Goal: Information Seeking & Learning: Learn about a topic

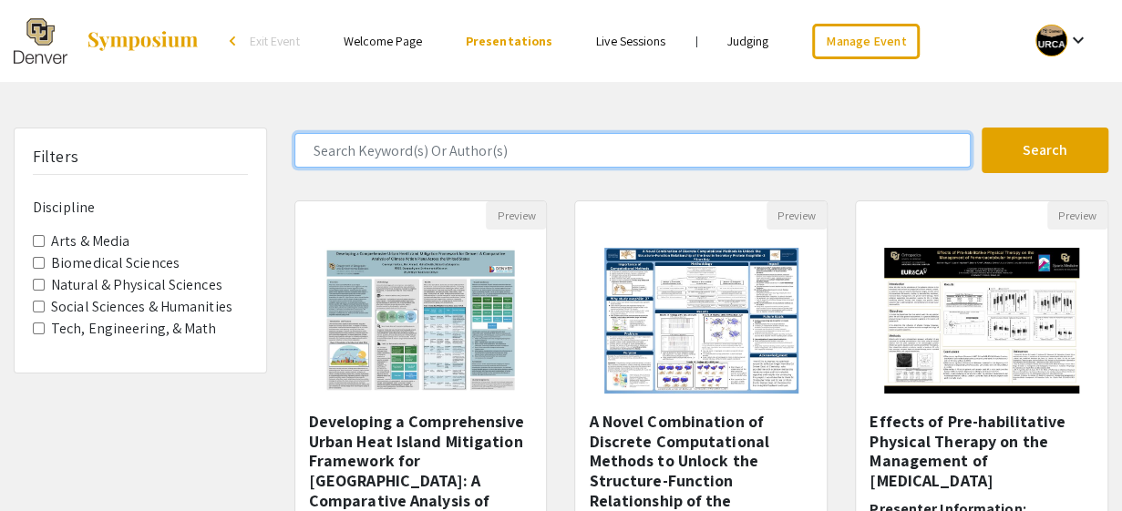
click at [463, 152] on input "Search Keyword(s) Or Author(s)" at bounding box center [632, 150] width 676 height 35
click at [981, 128] on button "Search" at bounding box center [1044, 151] width 127 height 46
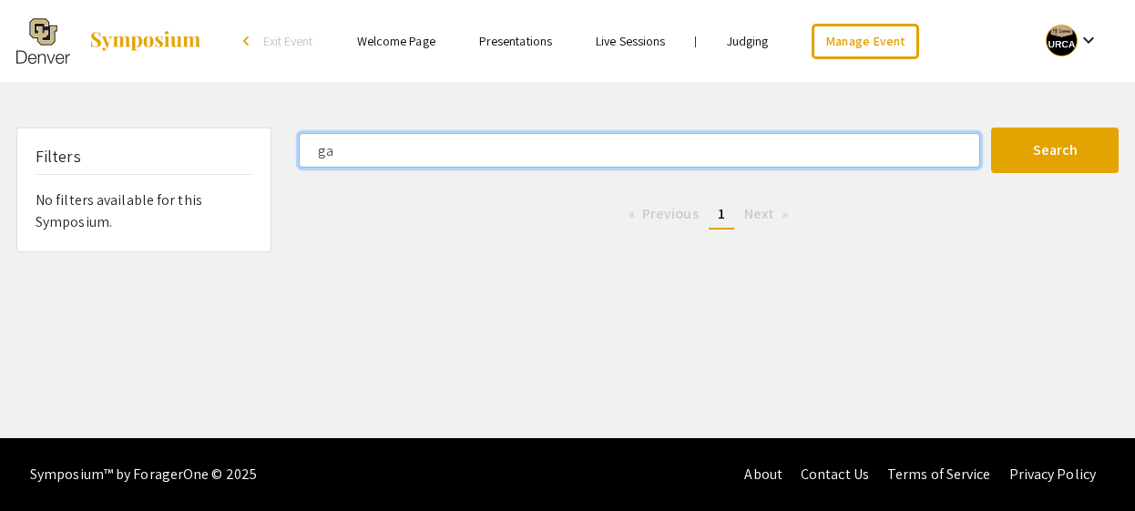
type input "g"
click at [991, 128] on button "Search" at bounding box center [1055, 151] width 128 height 46
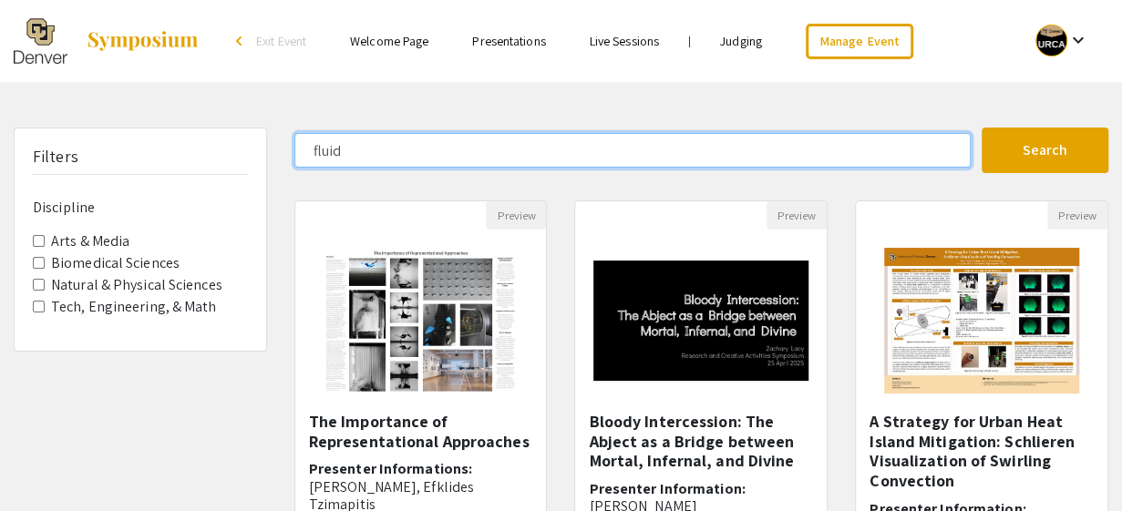
click at [326, 148] on input "fluid" at bounding box center [632, 150] width 676 height 35
type input "wind"
click at [981, 128] on button "Search" at bounding box center [1044, 151] width 127 height 46
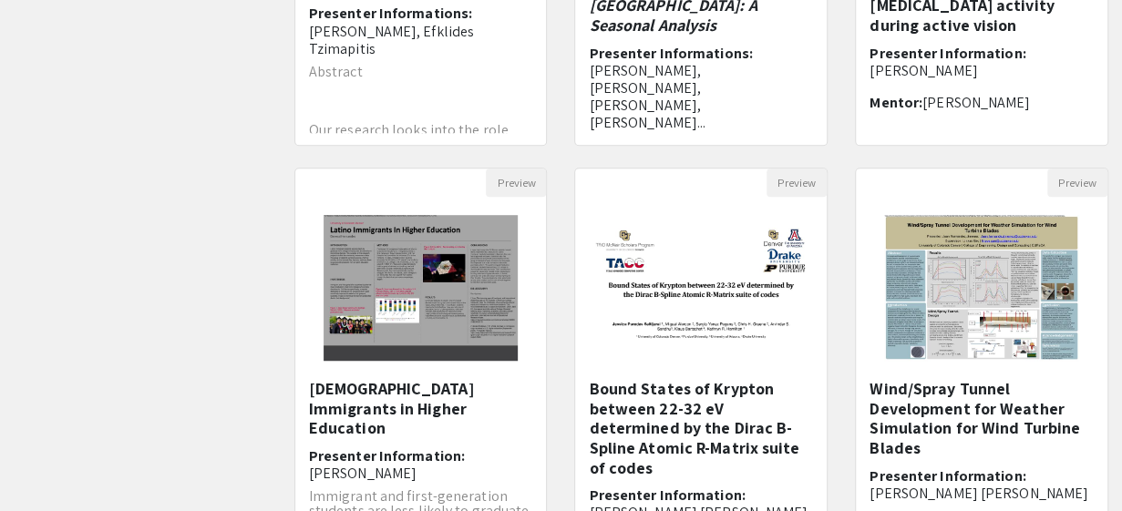
scroll to position [547, 0]
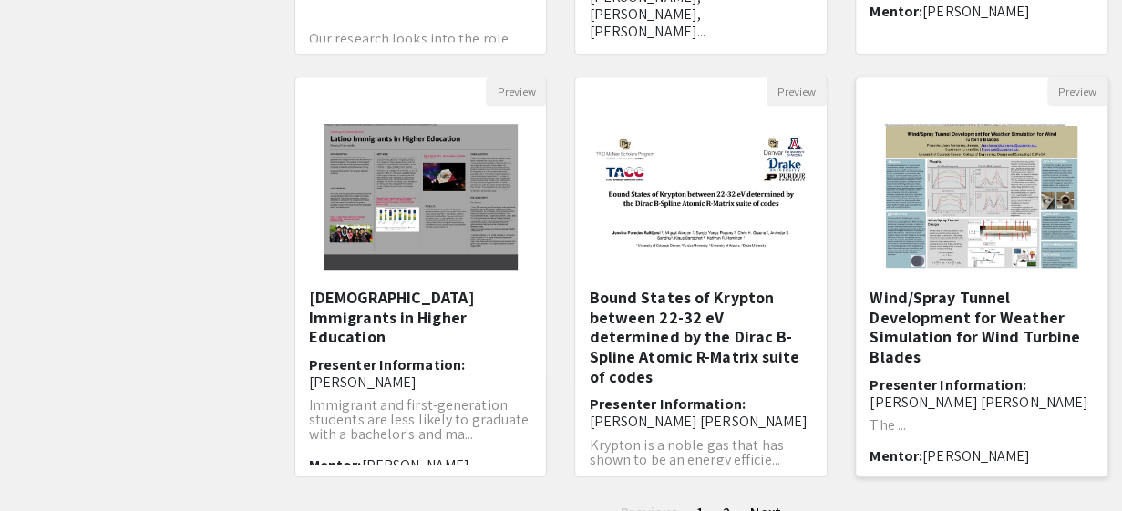
click at [962, 211] on img at bounding box center [981, 197] width 231 height 182
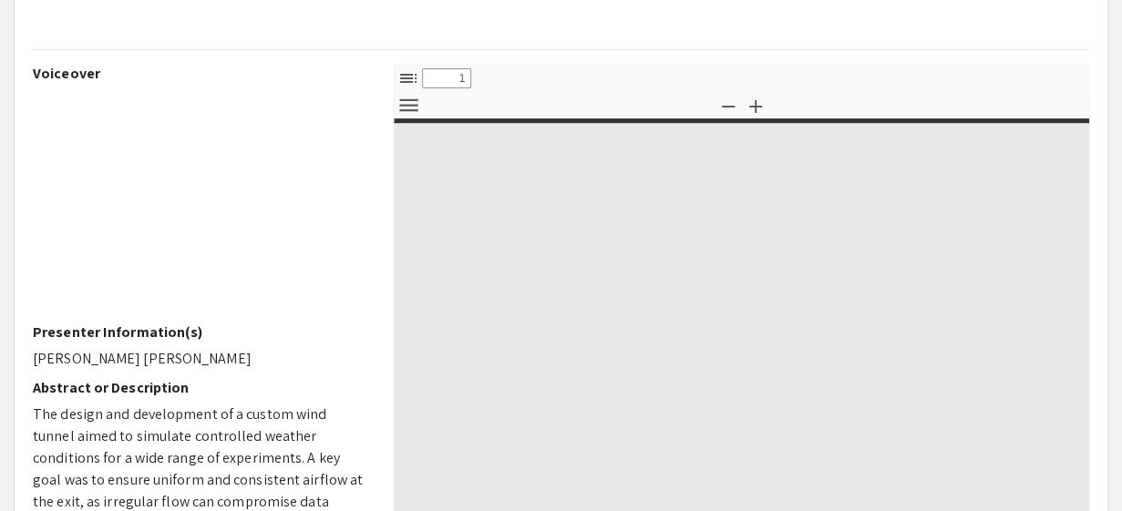
select select "custom"
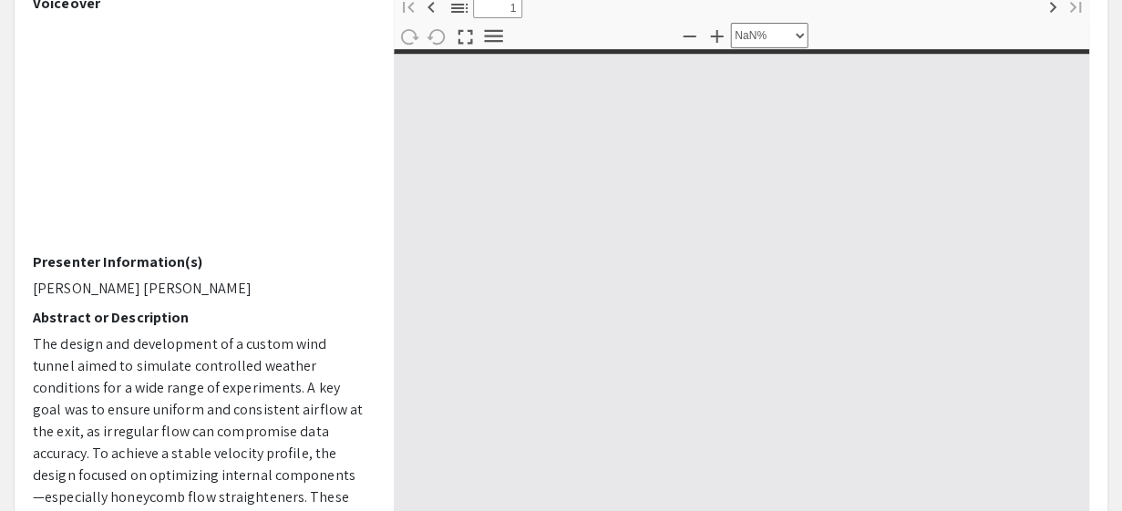
type input "0"
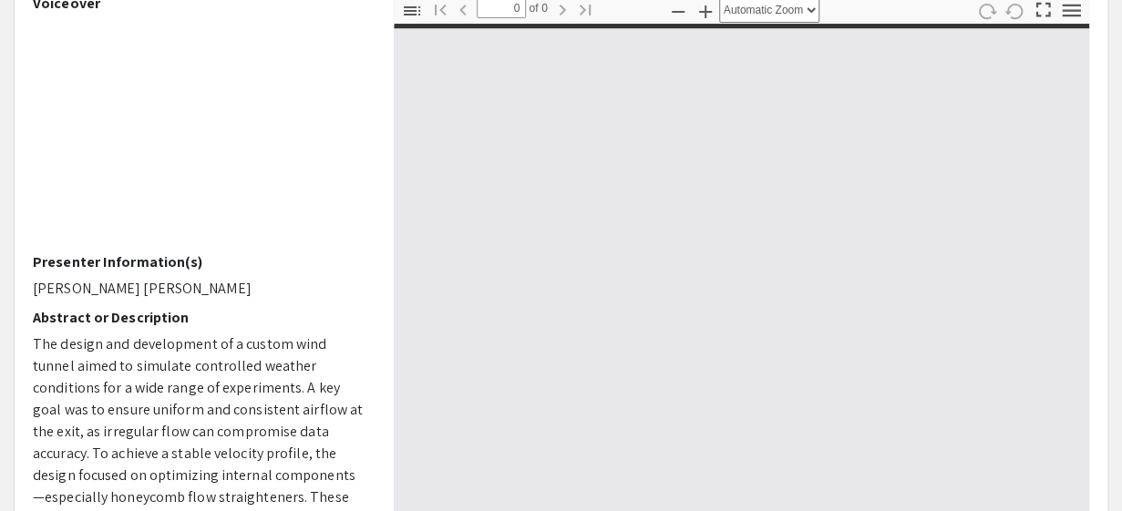
select select "custom"
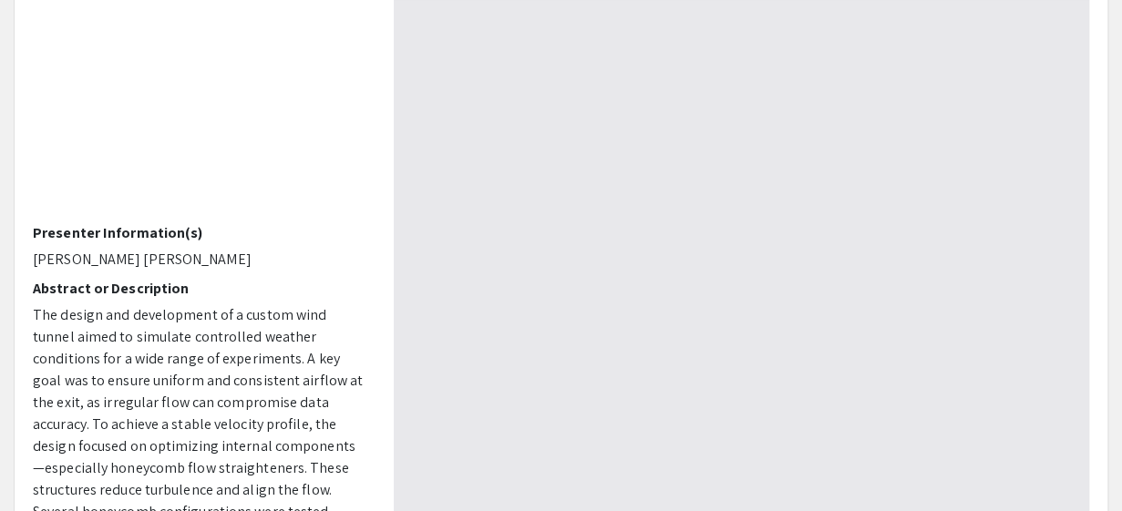
type input "1"
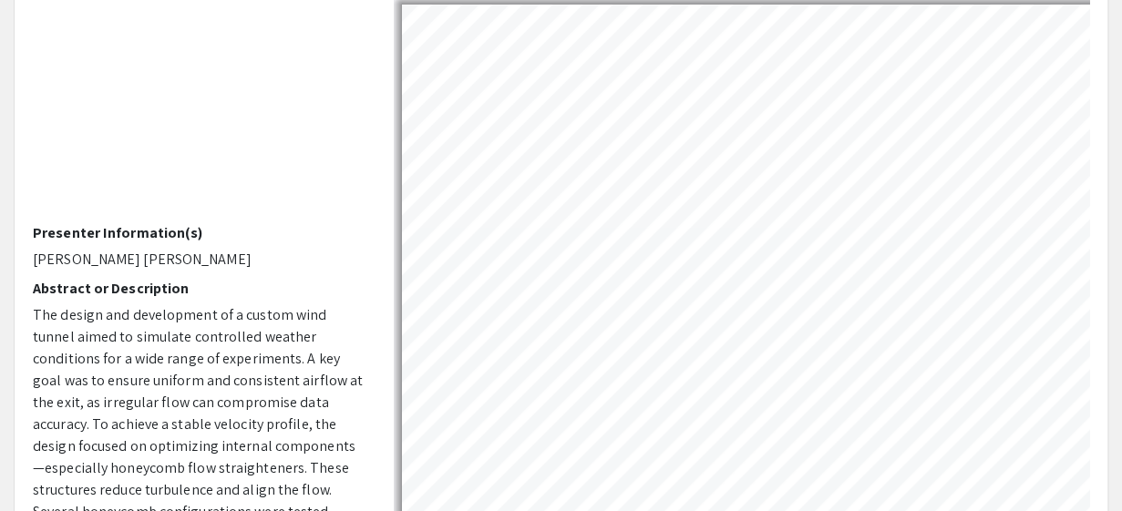
select select "auto"
